Goal: Task Accomplishment & Management: Manage account settings

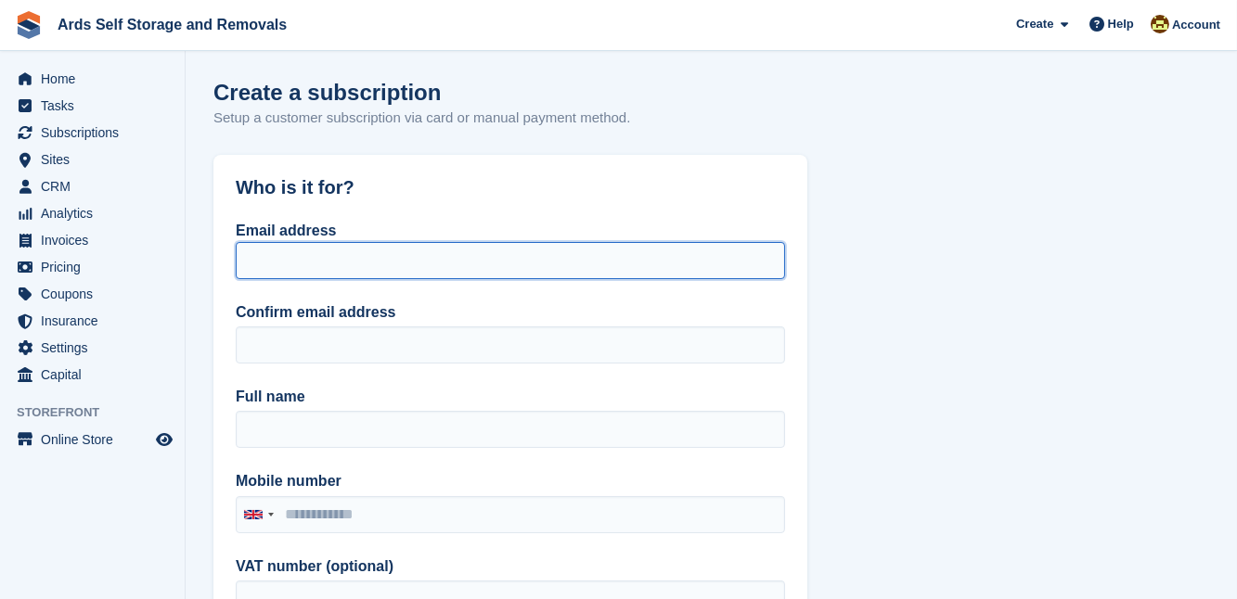
click at [247, 263] on input "Email address" at bounding box center [510, 260] width 549 height 37
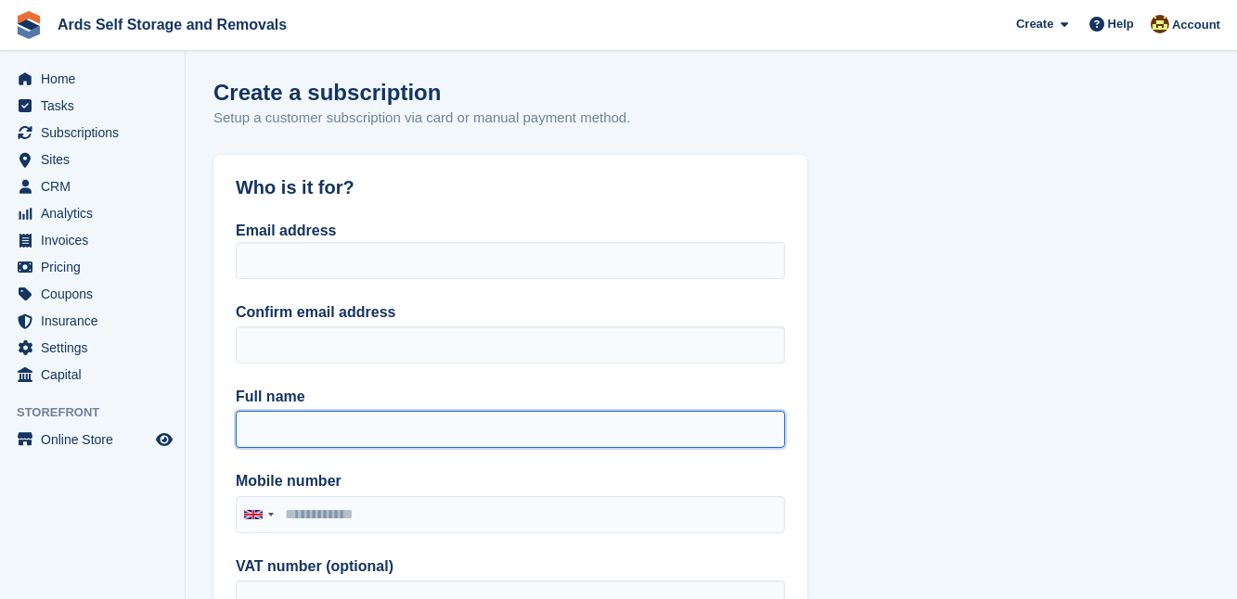
click at [248, 419] on input "Full name" at bounding box center [510, 429] width 549 height 37
type input "*********"
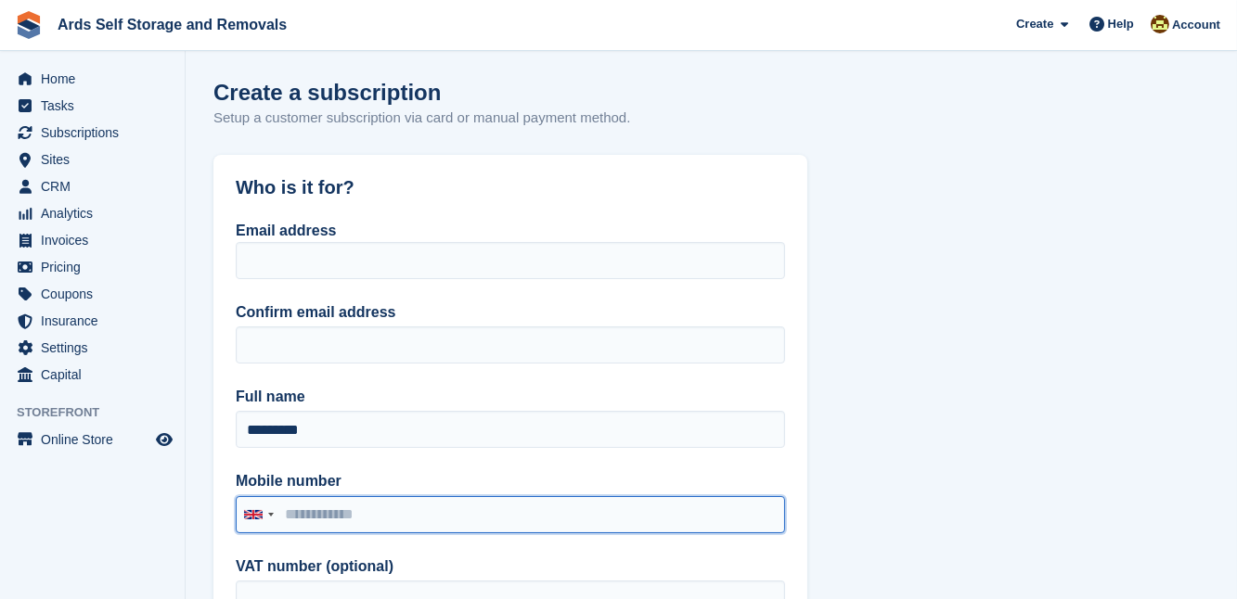
click at [285, 512] on input "Mobile number" at bounding box center [510, 514] width 549 height 37
type input "**********"
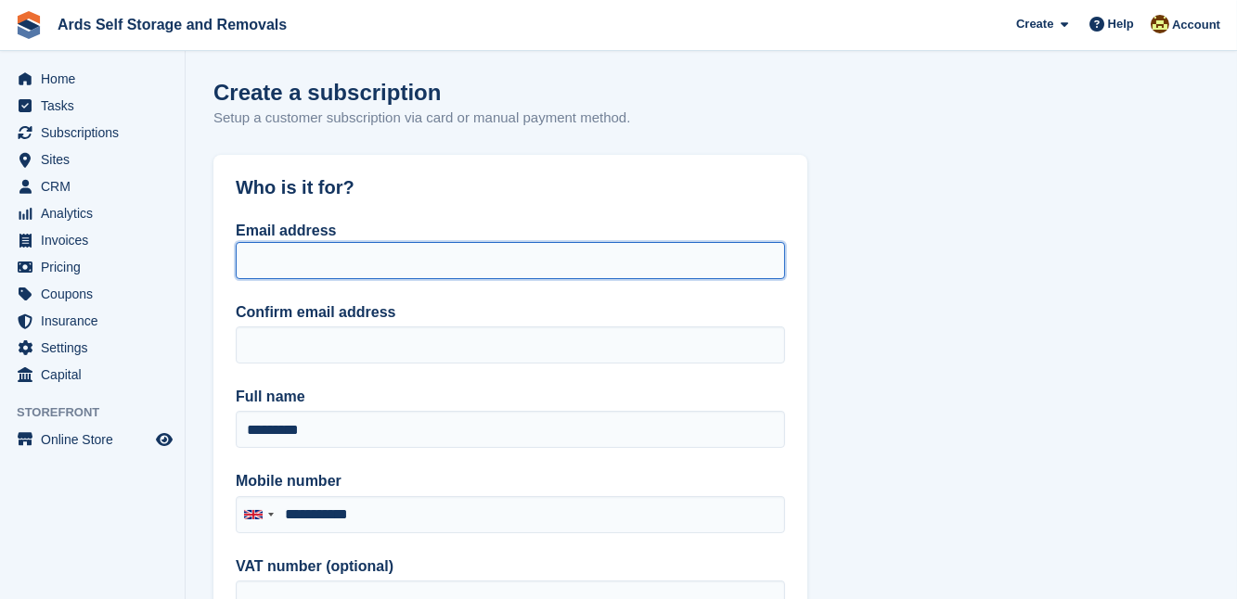
click at [242, 258] on input "Email address" at bounding box center [510, 260] width 549 height 37
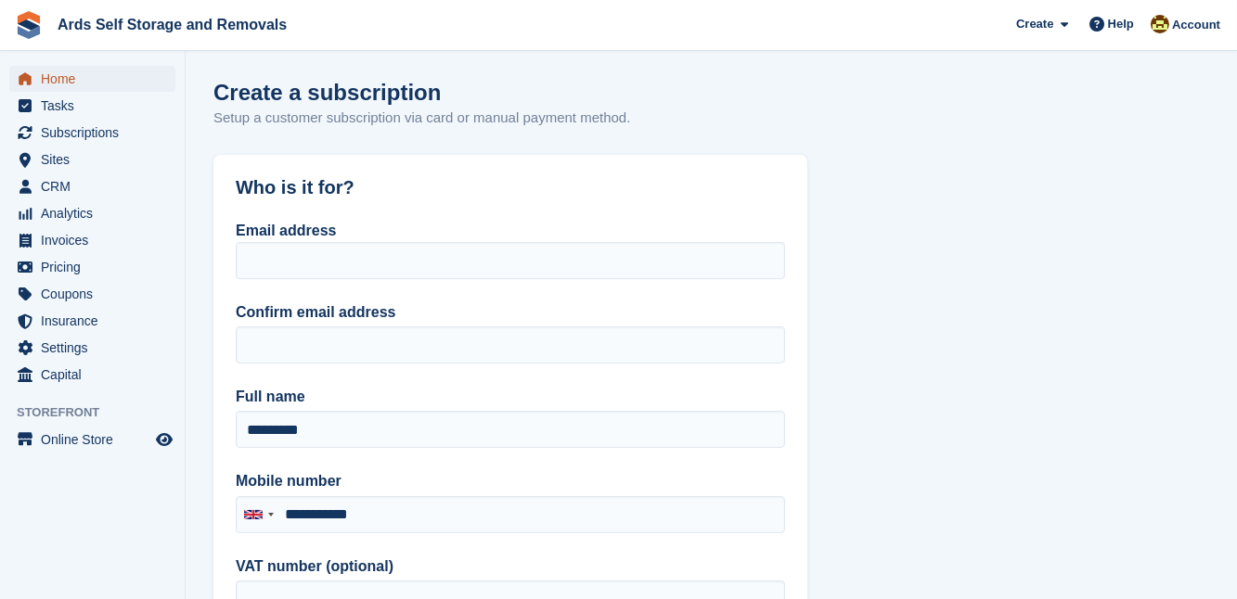
click at [59, 80] on span "Home" at bounding box center [96, 79] width 111 height 26
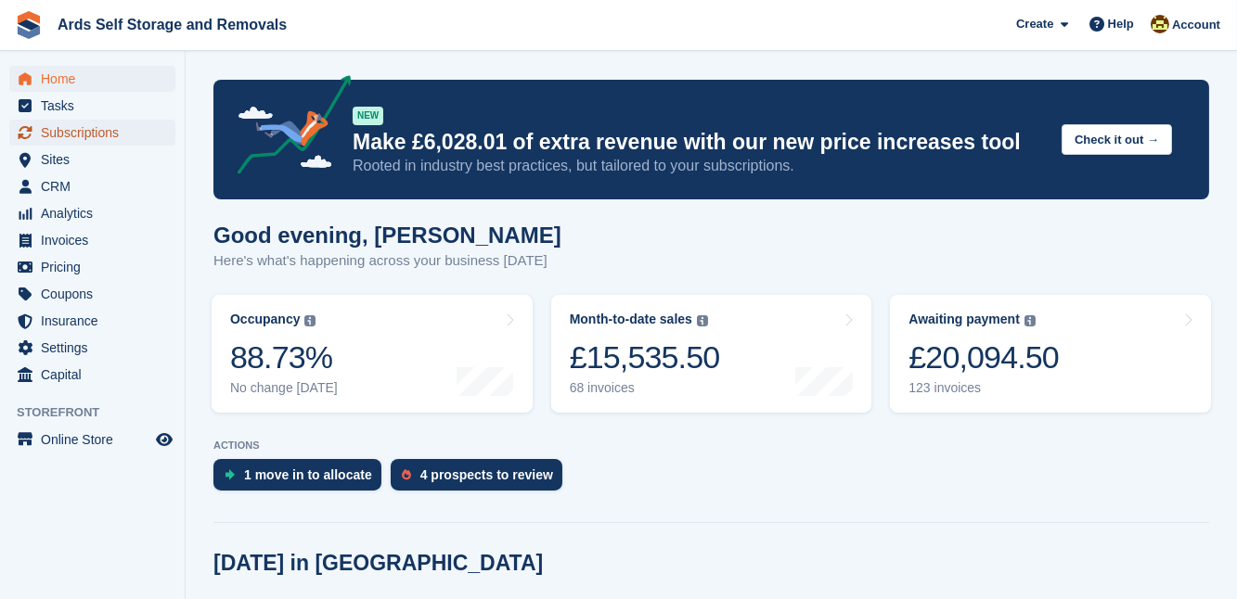
click at [72, 132] on span "Subscriptions" at bounding box center [96, 133] width 111 height 26
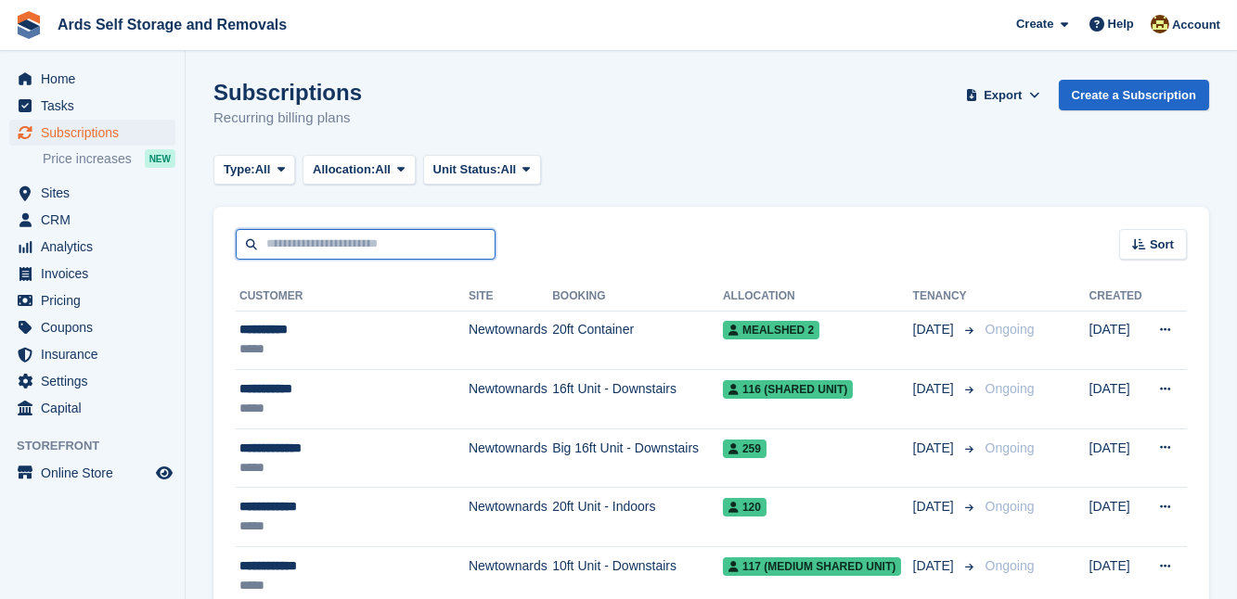
click at [270, 243] on input "text" at bounding box center [366, 244] width 260 height 31
type input "****"
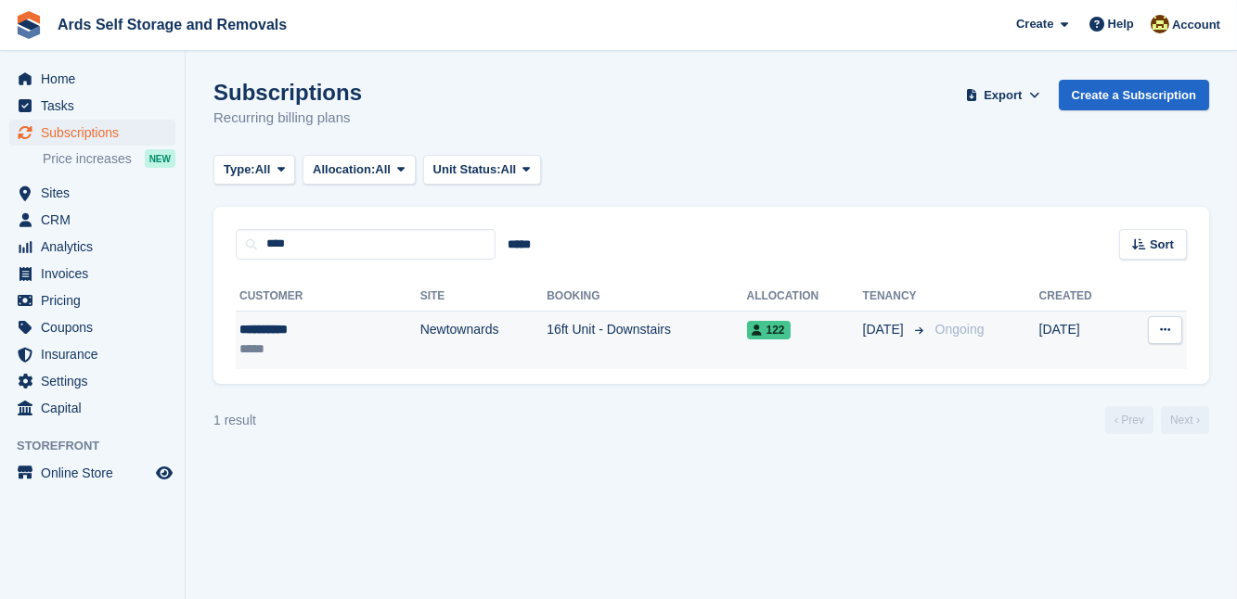
click at [595, 330] on td "16ft Unit - Downstairs" at bounding box center [645, 340] width 199 height 58
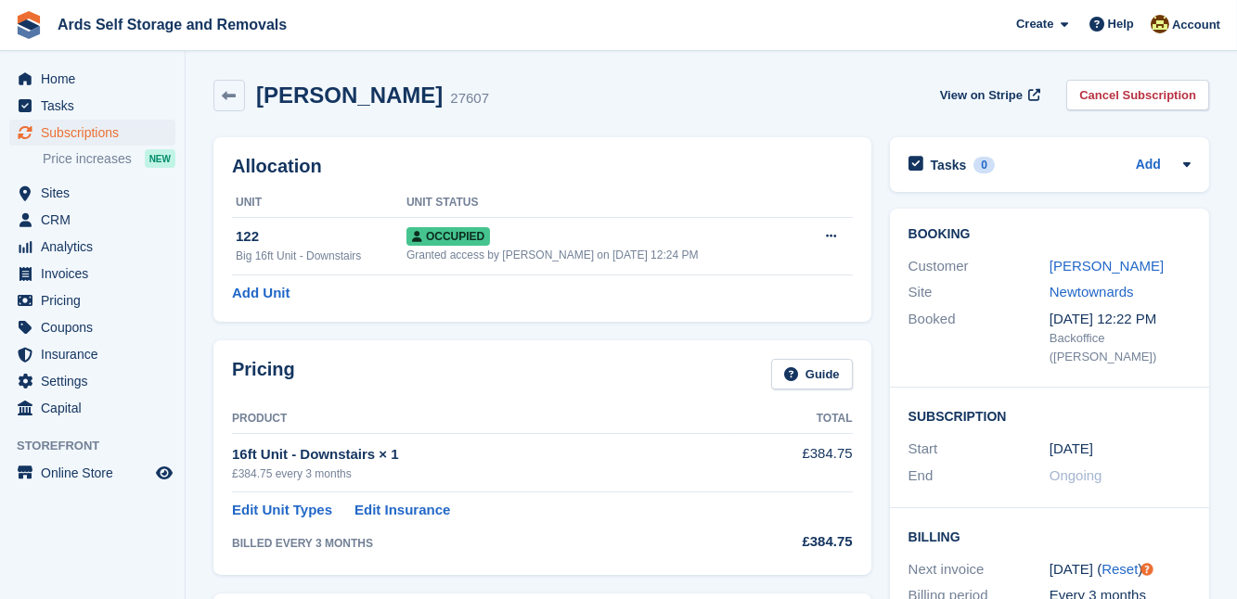
click at [873, 486] on div "Pricing Guide Product Total 16ft Unit - Downstairs × 1 £384.75 every 3 months £…" at bounding box center [542, 457] width 676 height 252
click at [872, 486] on div "Pricing Guide Product Total 16ft Unit - Downstairs × 1 £384.75 every 3 months £…" at bounding box center [542, 457] width 676 height 252
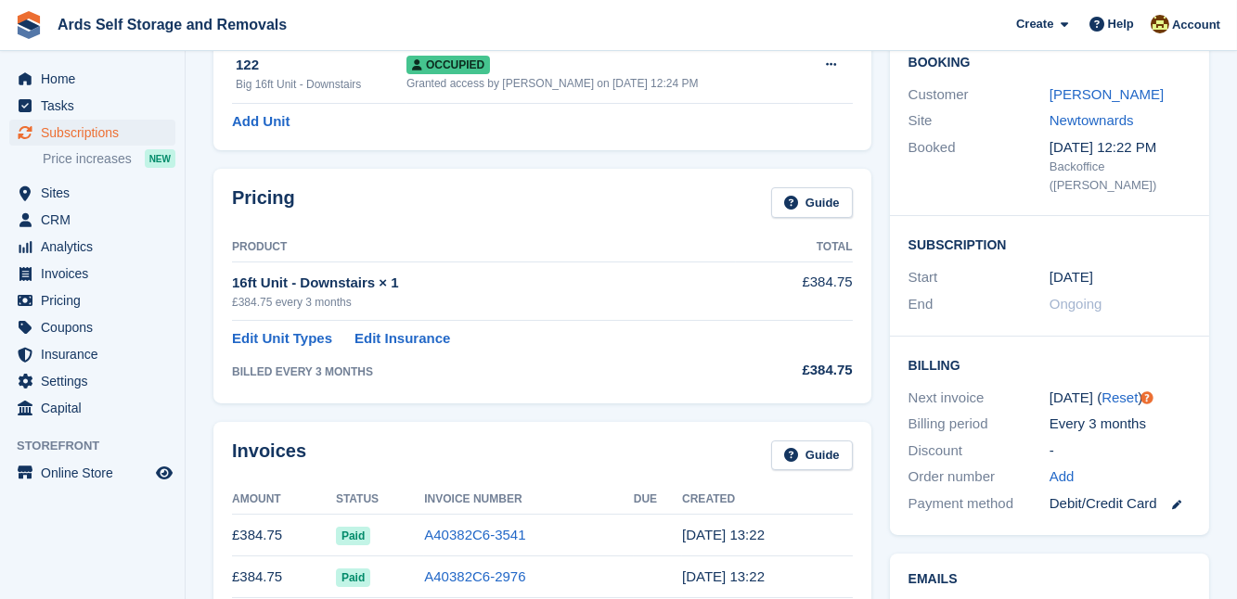
scroll to position [202, 0]
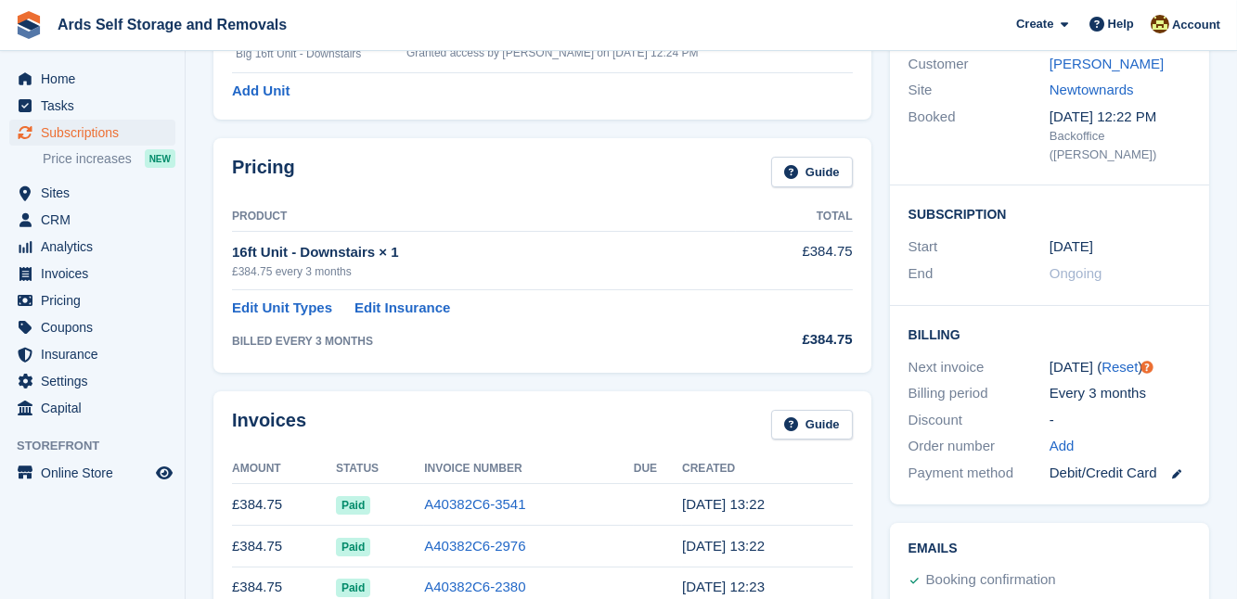
click at [877, 445] on div "Invoices Guide Amount Status Invoice Number Due Created £384.75 Paid A40382C6-3…" at bounding box center [542, 581] width 676 height 398
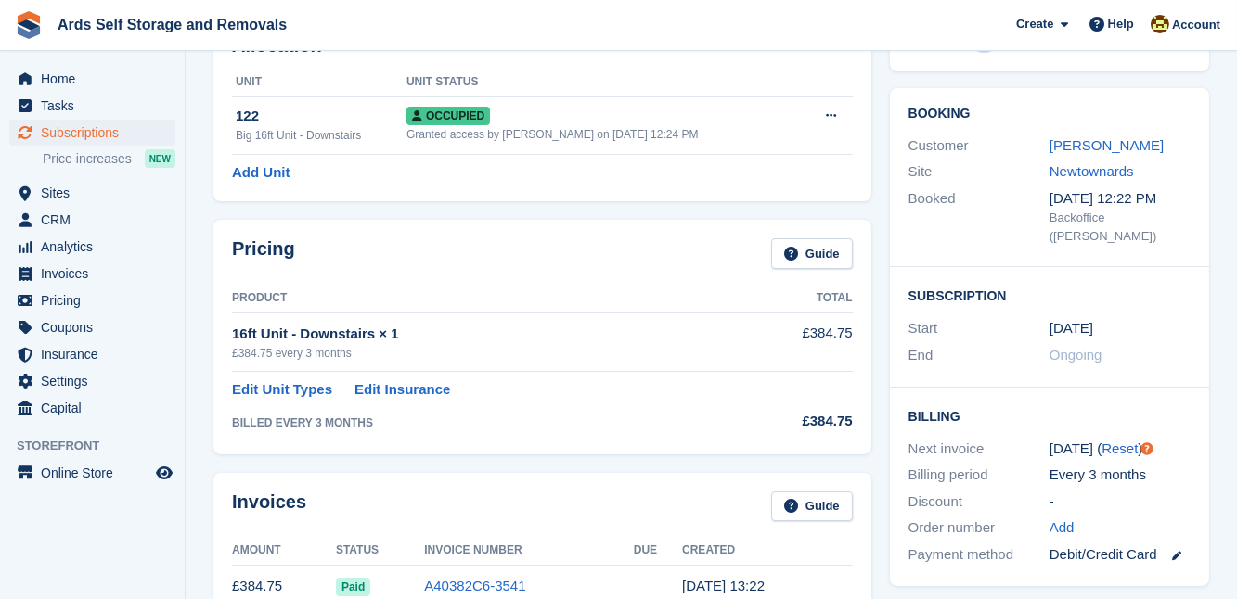
scroll to position [0, 0]
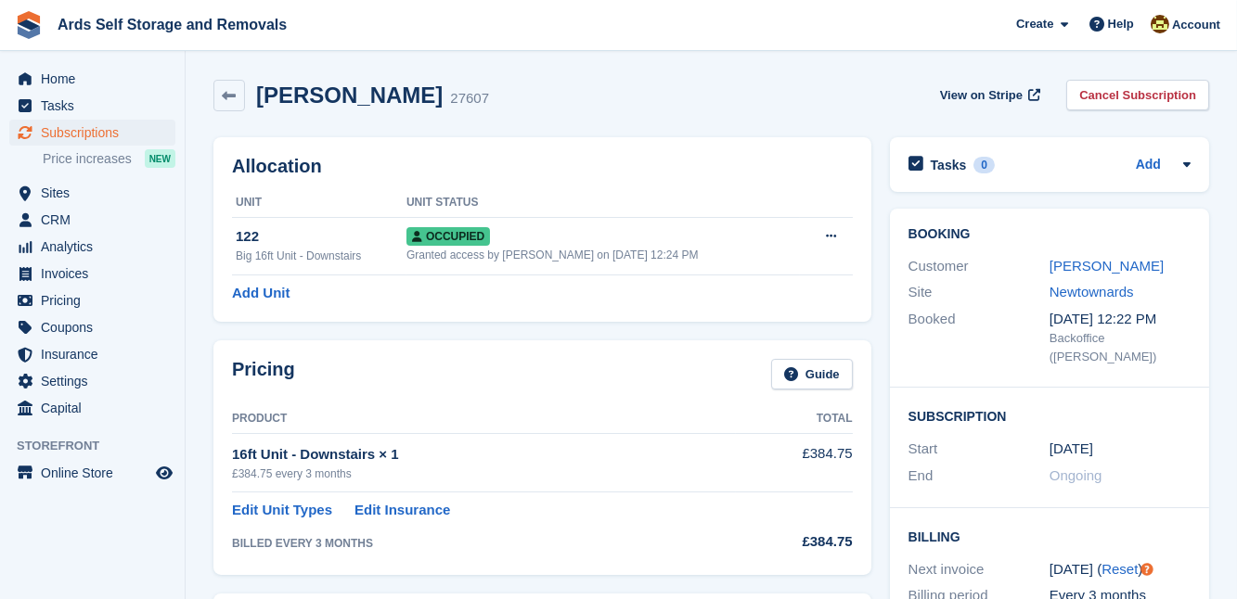
click at [876, 406] on div "Pricing Guide Product Total 16ft Unit - Downstairs × 1 £384.75 every 3 months £…" at bounding box center [542, 457] width 676 height 252
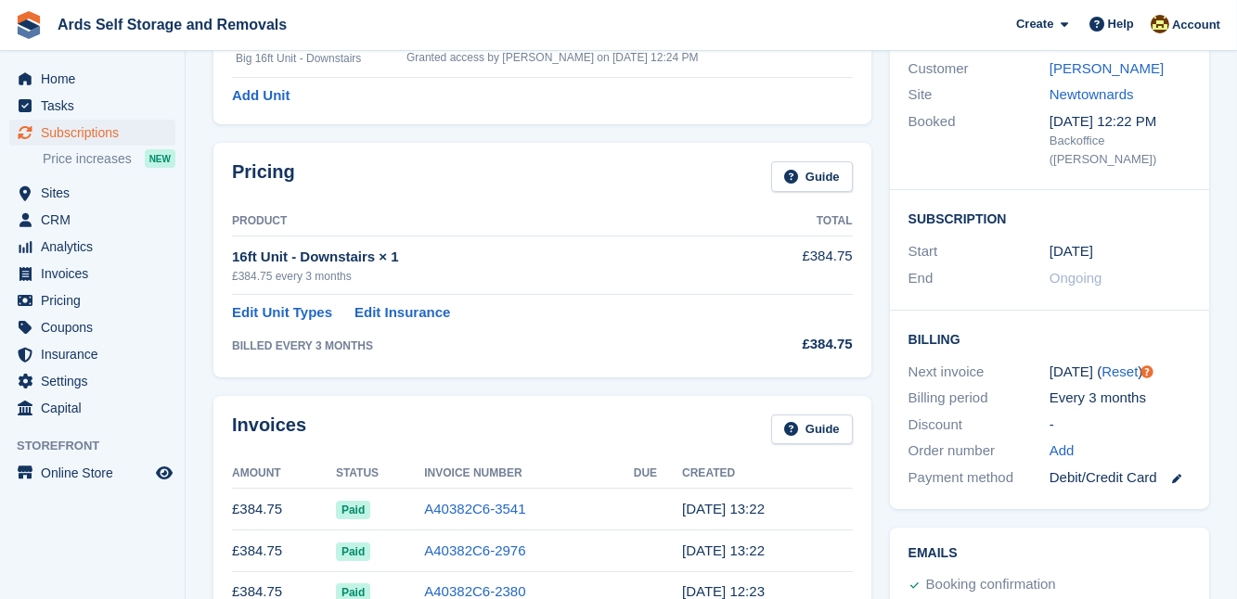
scroll to position [202, 0]
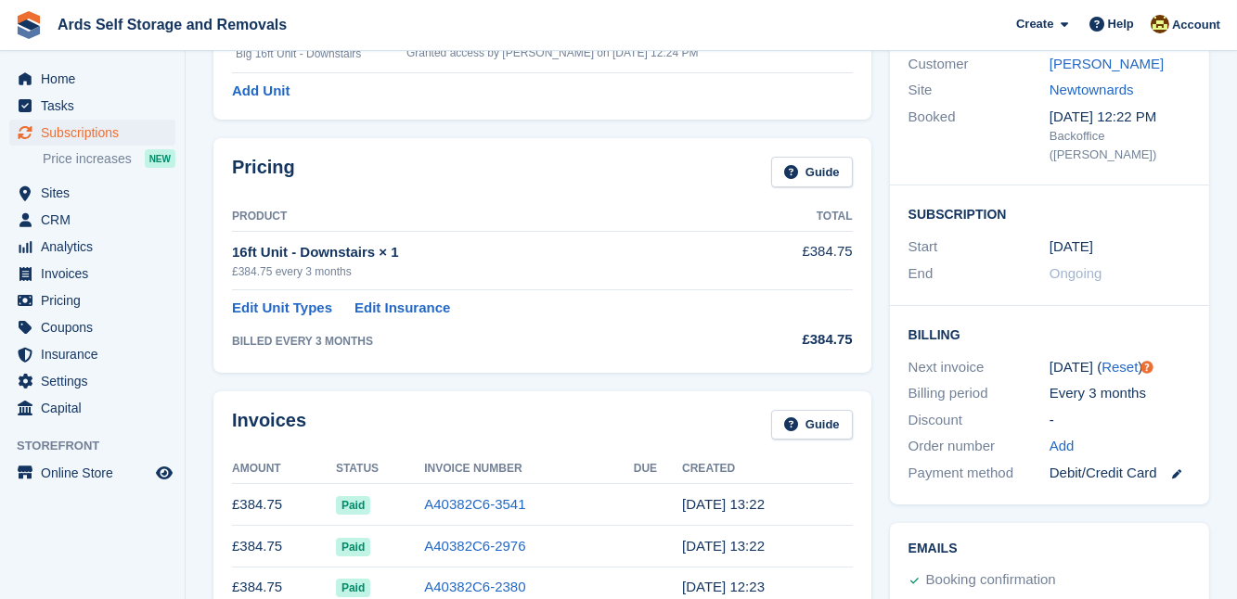
click at [882, 387] on div "Booking Customer Fred Jones Site Newtownards Booked 30 Oct, 12:22 PM Backoffice…" at bounding box center [1049, 255] width 338 height 517
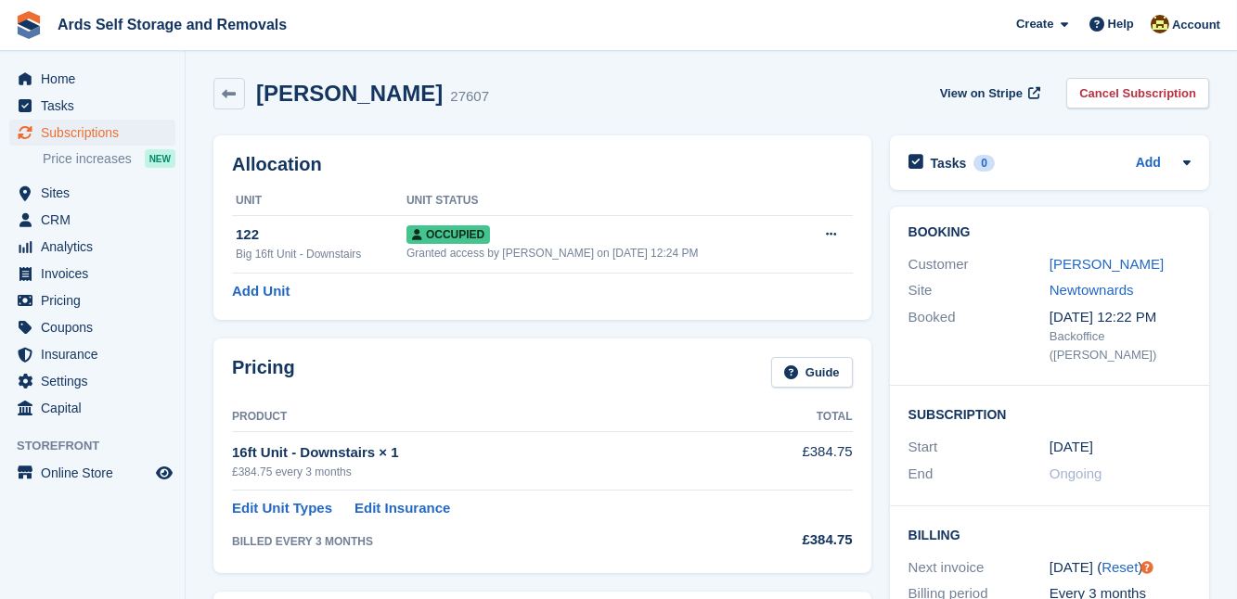
scroll to position [0, 0]
